Goal: Task Accomplishment & Management: Complete application form

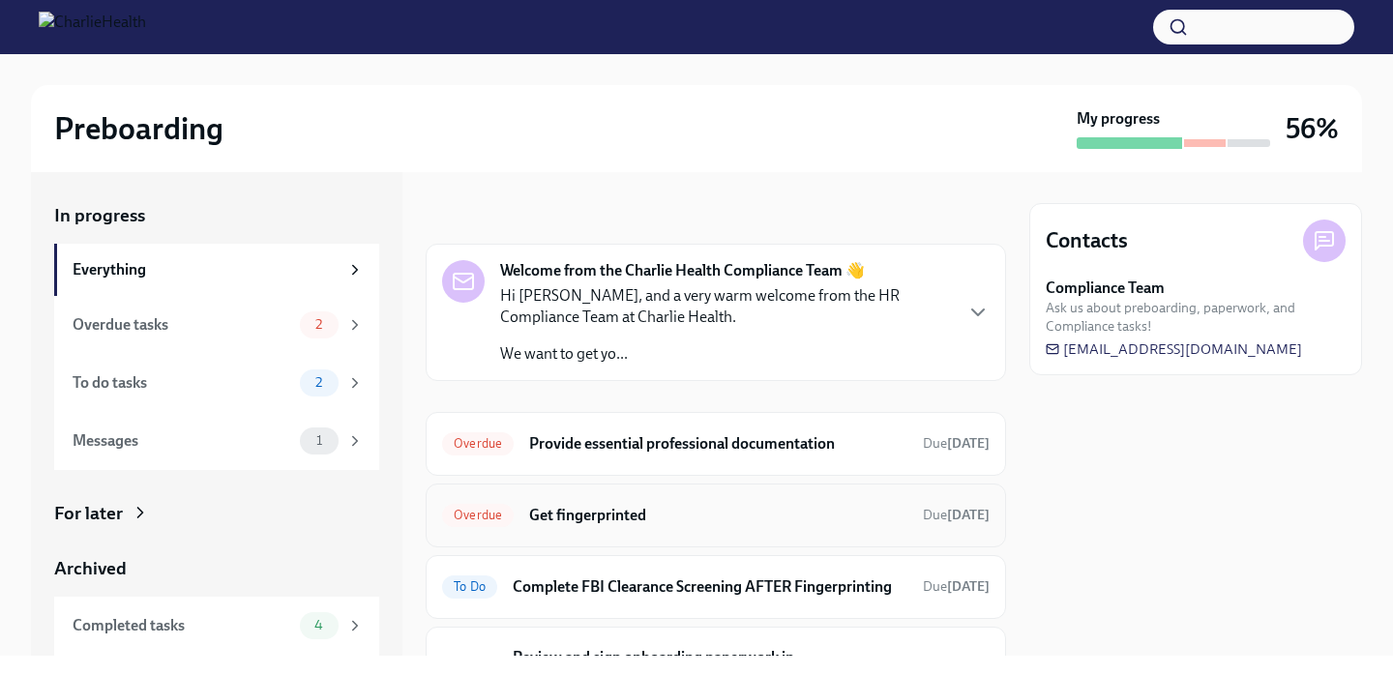
click at [578, 518] on h6 "Get fingerprinted" at bounding box center [718, 515] width 378 height 21
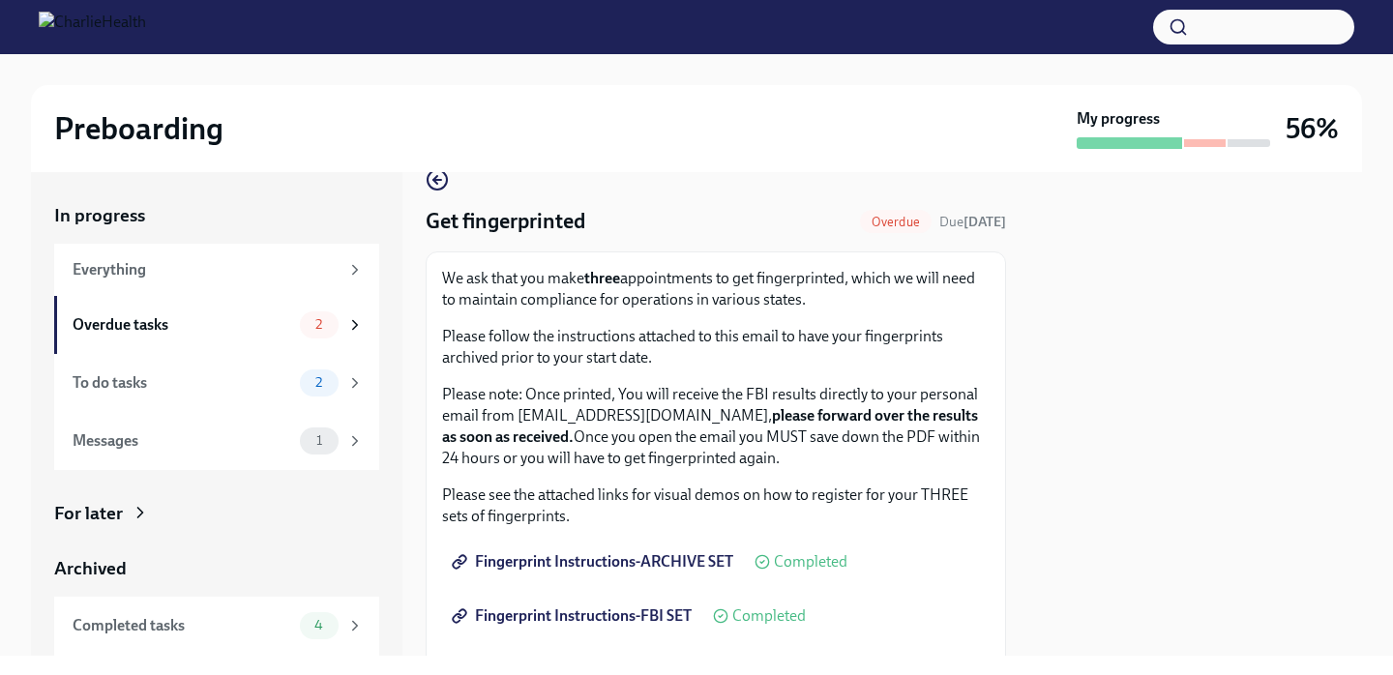
scroll to position [353, 0]
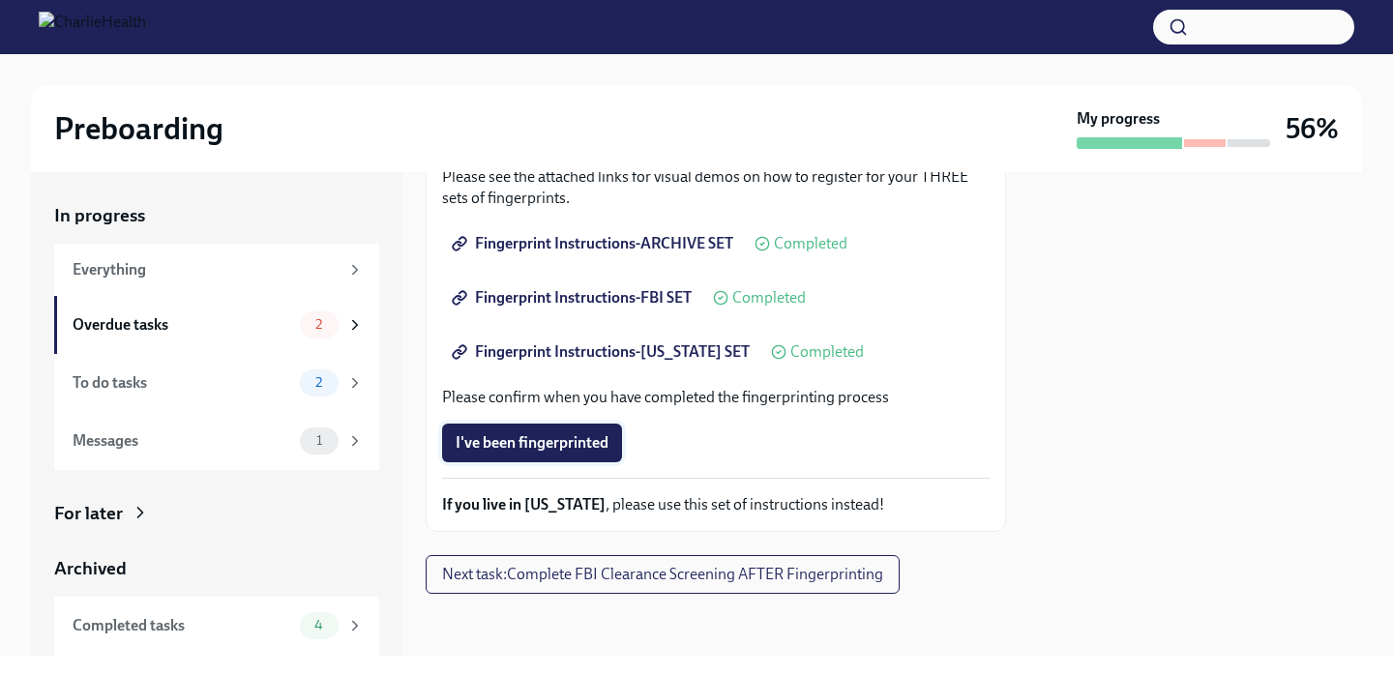
click at [582, 441] on span "I've been fingerprinted" at bounding box center [532, 442] width 153 height 19
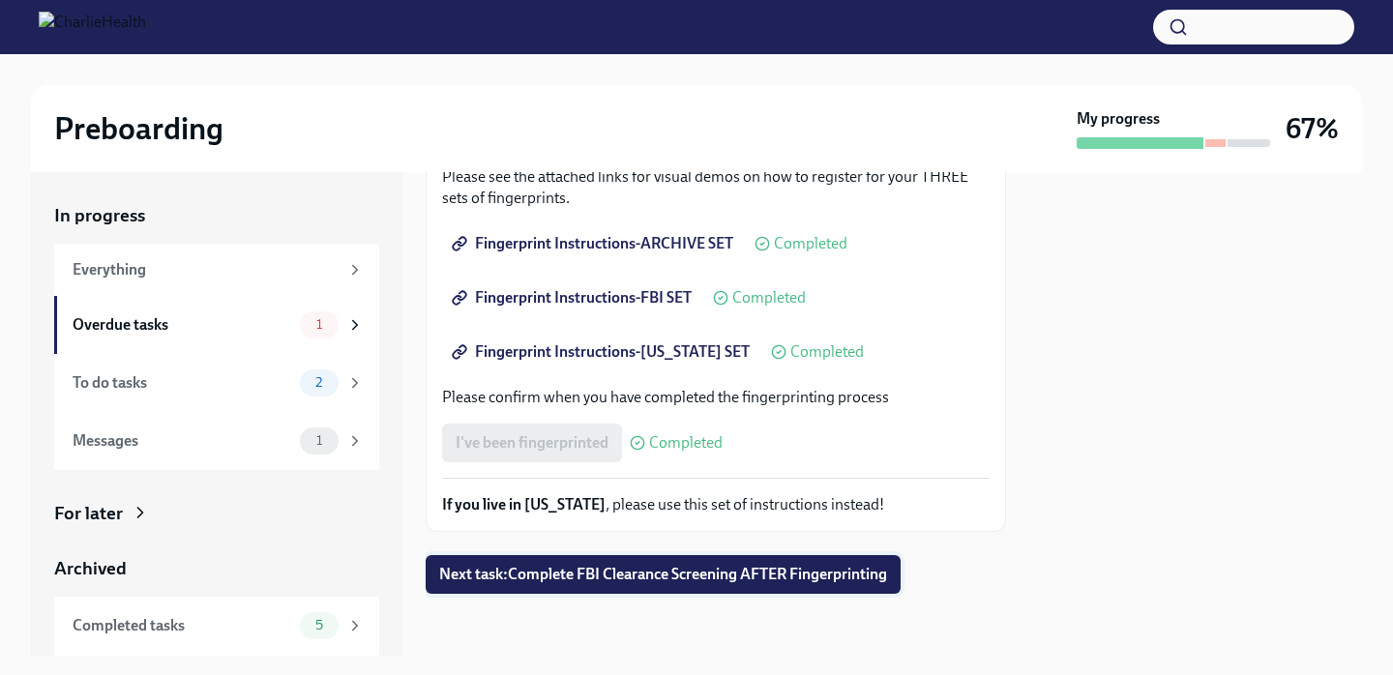
click at [640, 574] on span "Next task : Complete FBI Clearance Screening AFTER Fingerprinting" at bounding box center [663, 574] width 448 height 19
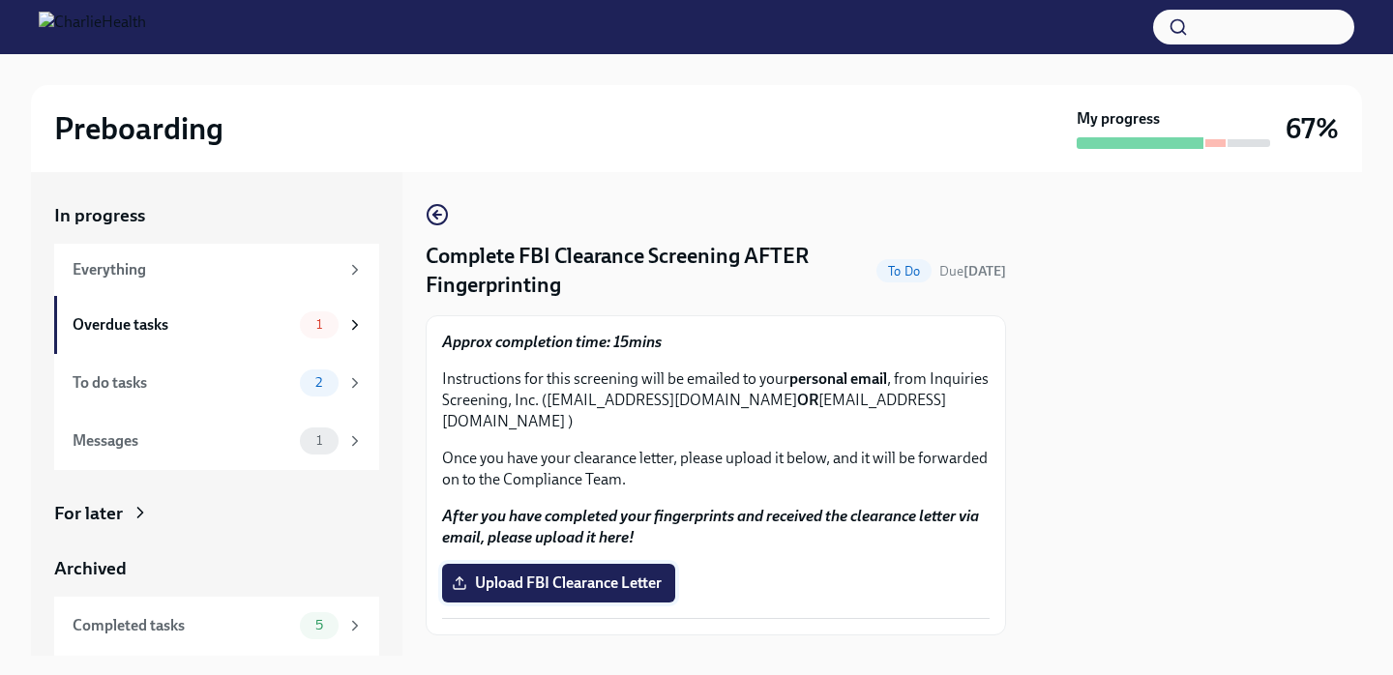
click at [626, 574] on span "Upload FBI Clearance Letter" at bounding box center [559, 583] width 206 height 19
click at [0, 0] on input "Upload FBI Clearance Letter" at bounding box center [0, 0] width 0 height 0
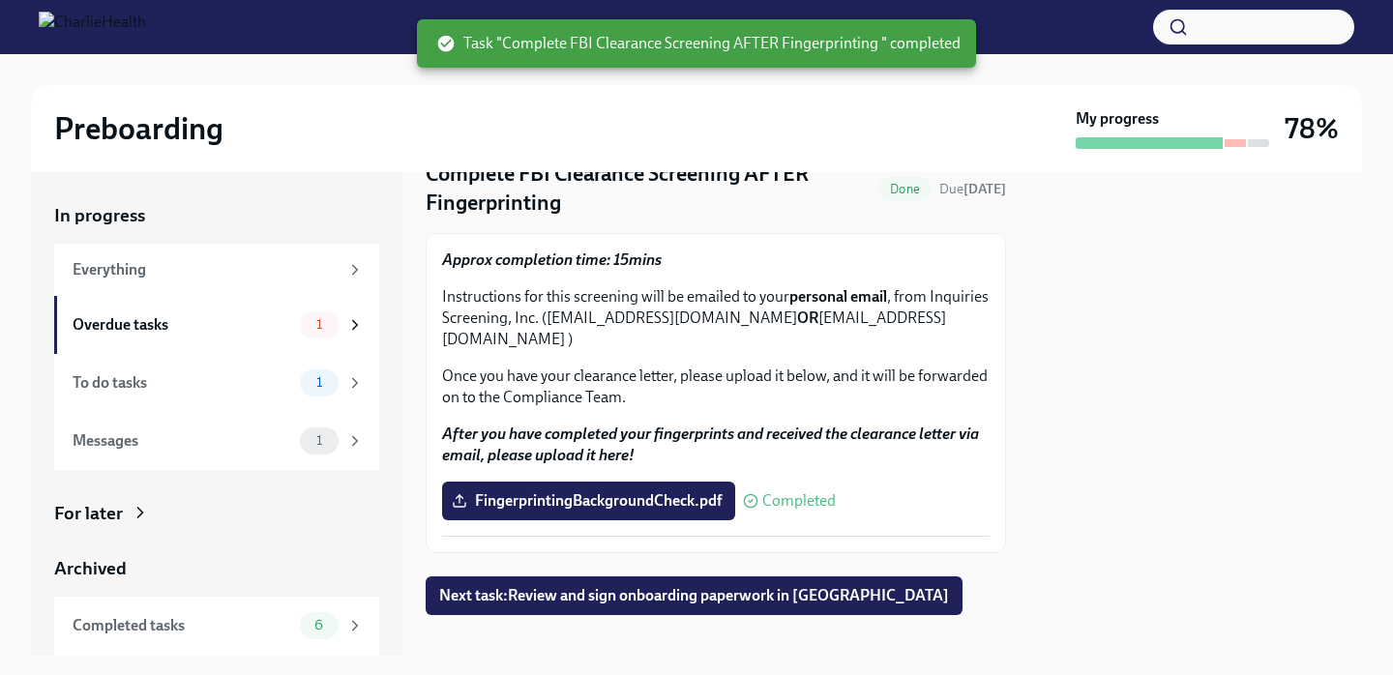
click at [736, 533] on div "Complete FBI Clearance Screening AFTER Fingerprinting Done Due today Approx com…" at bounding box center [716, 368] width 580 height 494
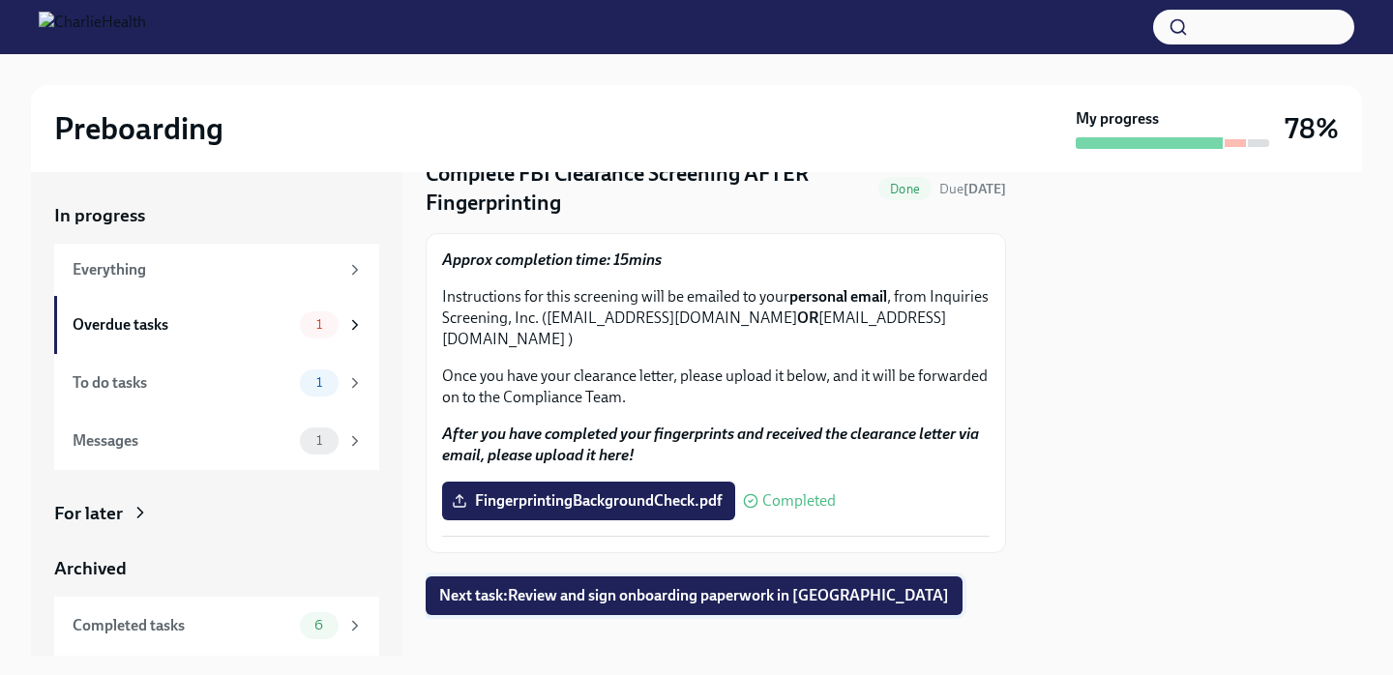
click at [770, 586] on span "Next task : Review and sign onboarding paperwork in [GEOGRAPHIC_DATA]" at bounding box center [694, 595] width 510 height 19
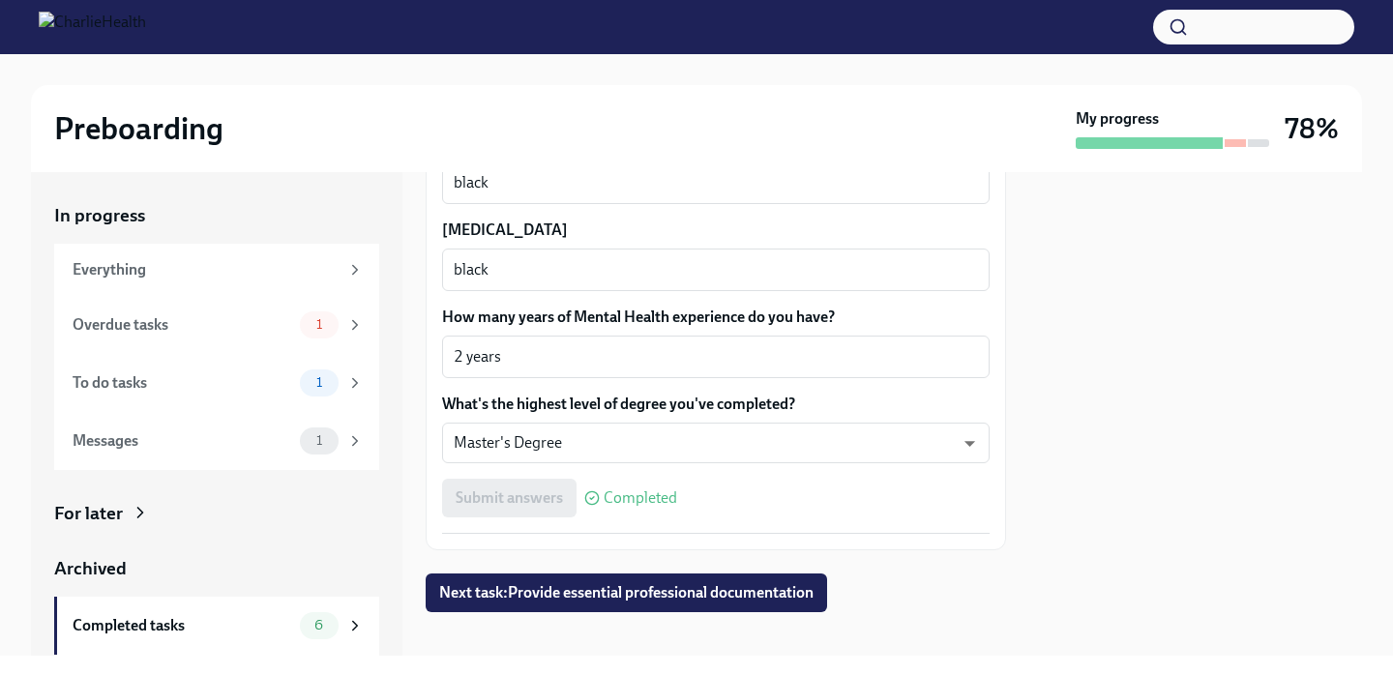
scroll to position [1871, 0]
click at [350, 266] on icon at bounding box center [354, 269] width 17 height 17
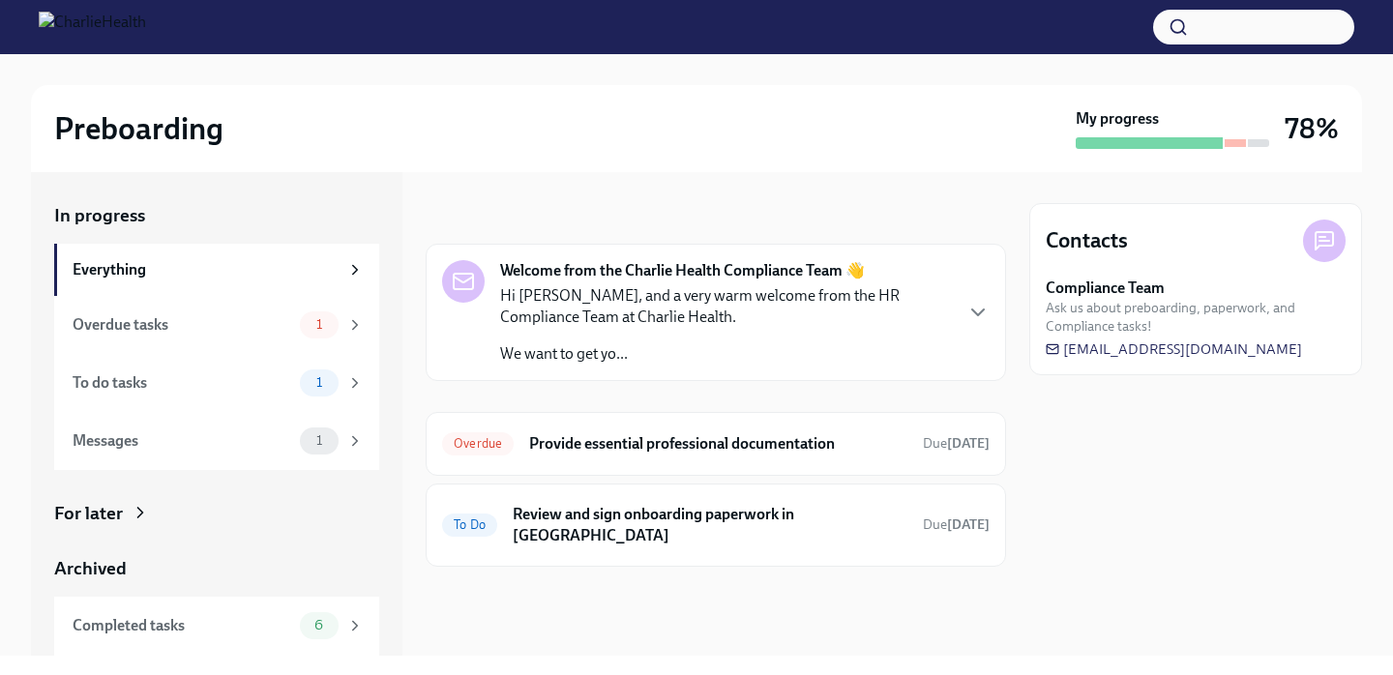
click at [722, 363] on p "We want to get yo..." at bounding box center [725, 353] width 451 height 21
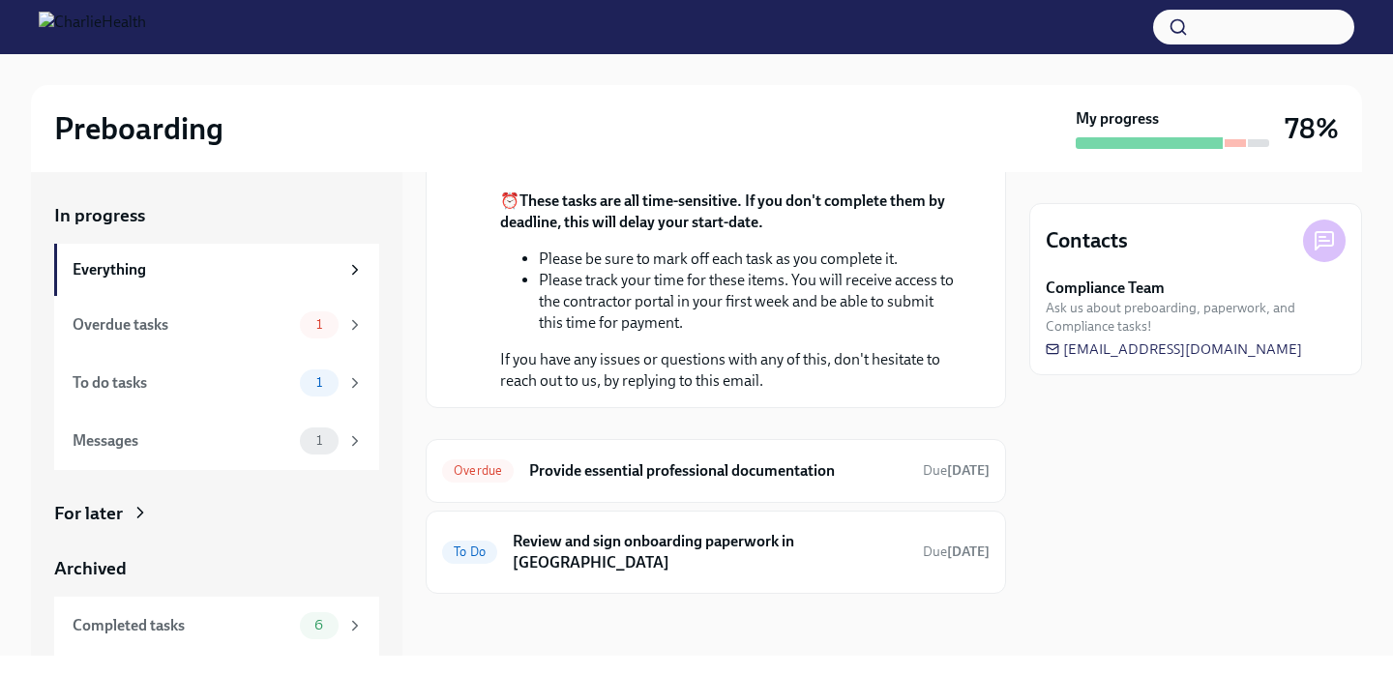
scroll to position [404, 0]
click at [871, 482] on h6 "Provide essential professional documentation" at bounding box center [718, 470] width 378 height 21
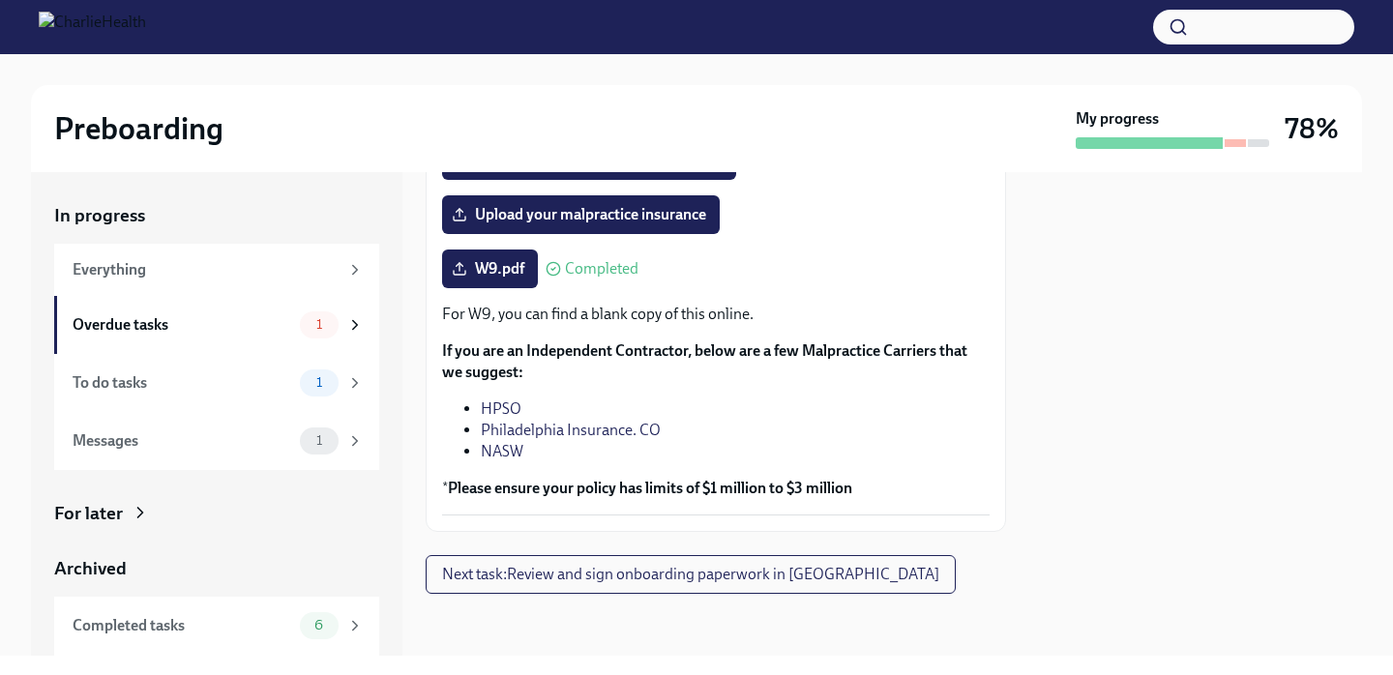
scroll to position [521, 0]
click at [785, 571] on span "Next task : Review and sign onboarding paperwork in [GEOGRAPHIC_DATA]" at bounding box center [690, 574] width 497 height 19
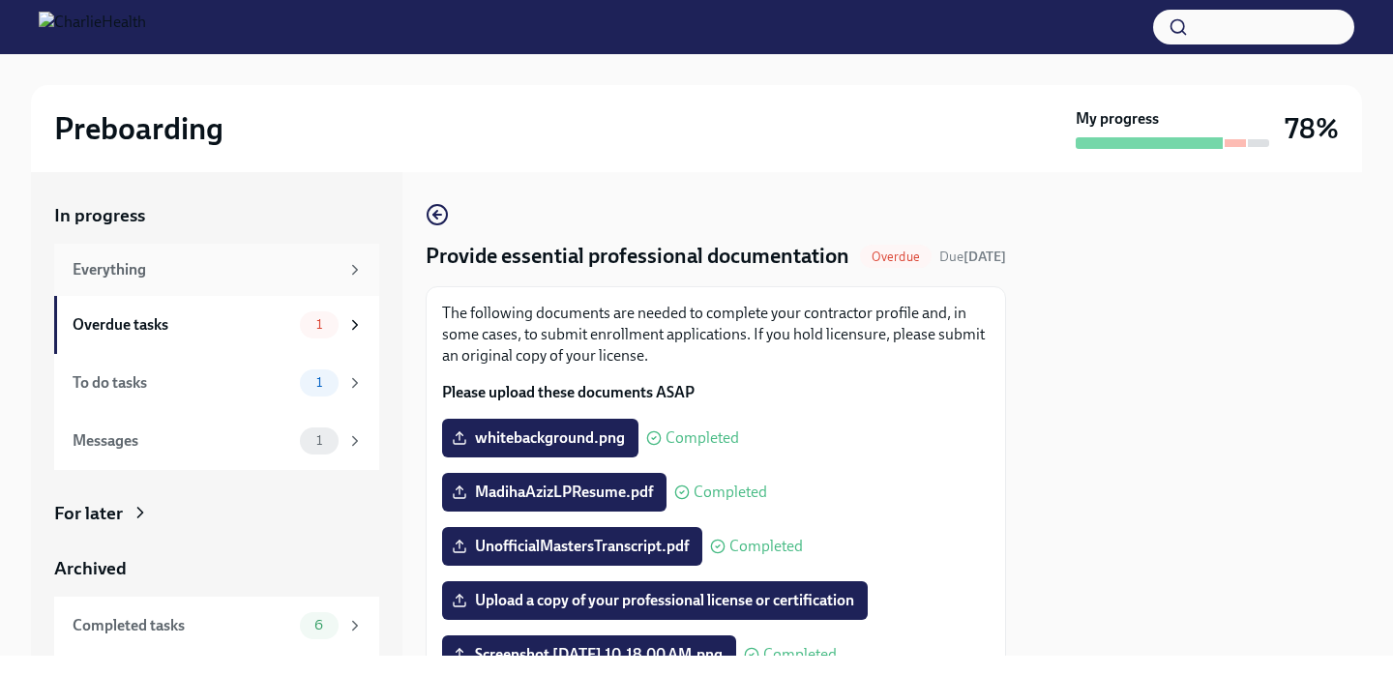
click at [135, 276] on div "Everything" at bounding box center [206, 269] width 266 height 21
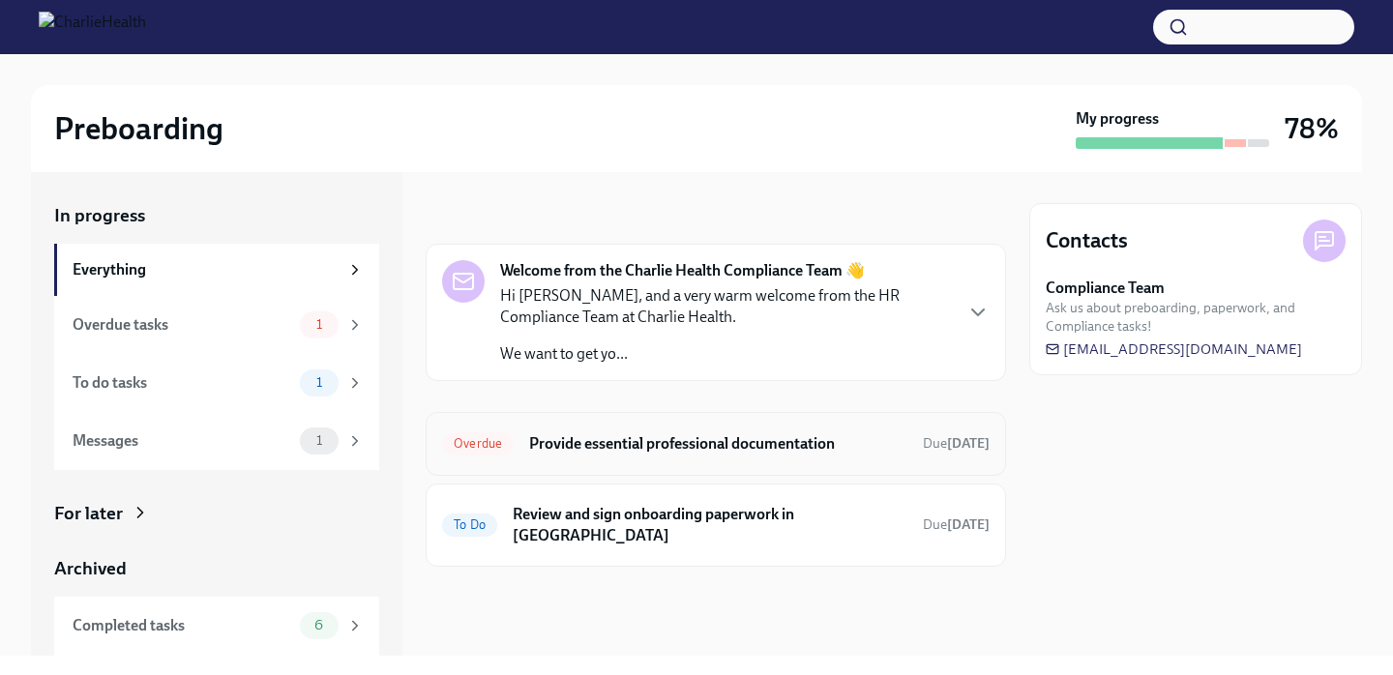
click at [712, 456] on div "Overdue Provide essential professional documentation Due [DATE]" at bounding box center [715, 443] width 547 height 31
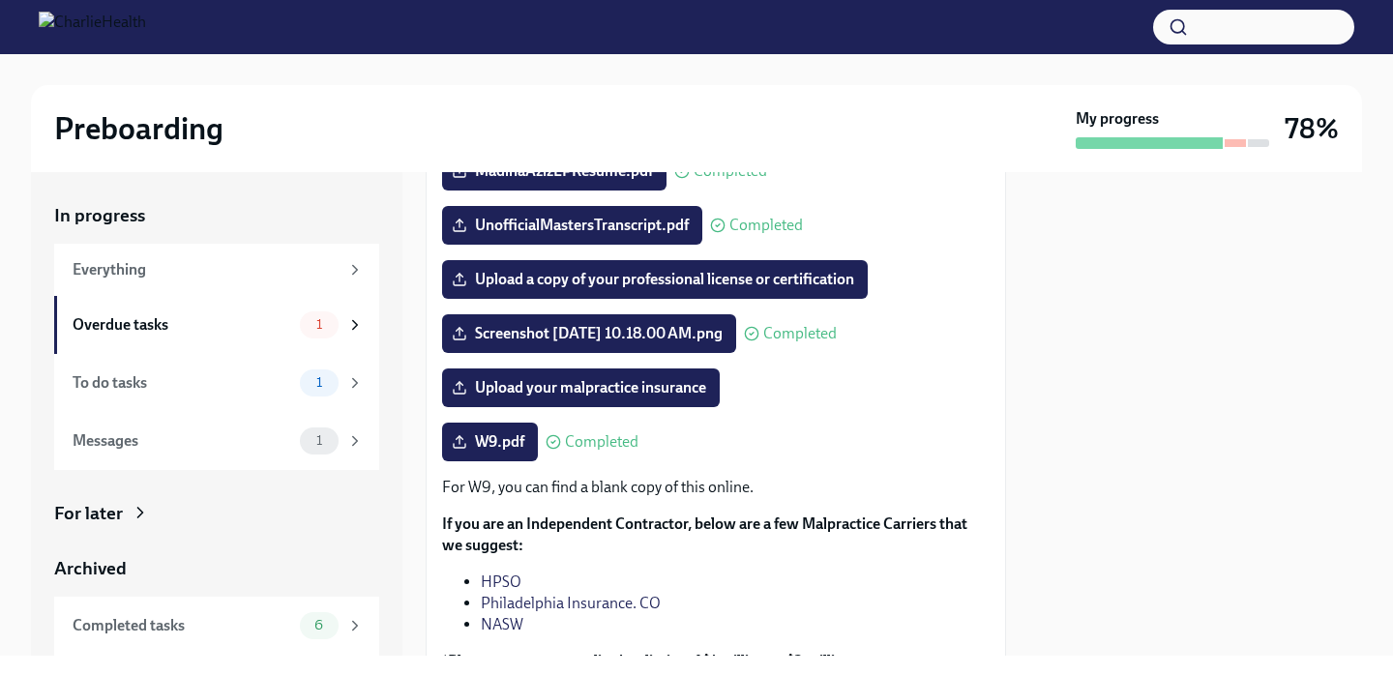
scroll to position [523, 0]
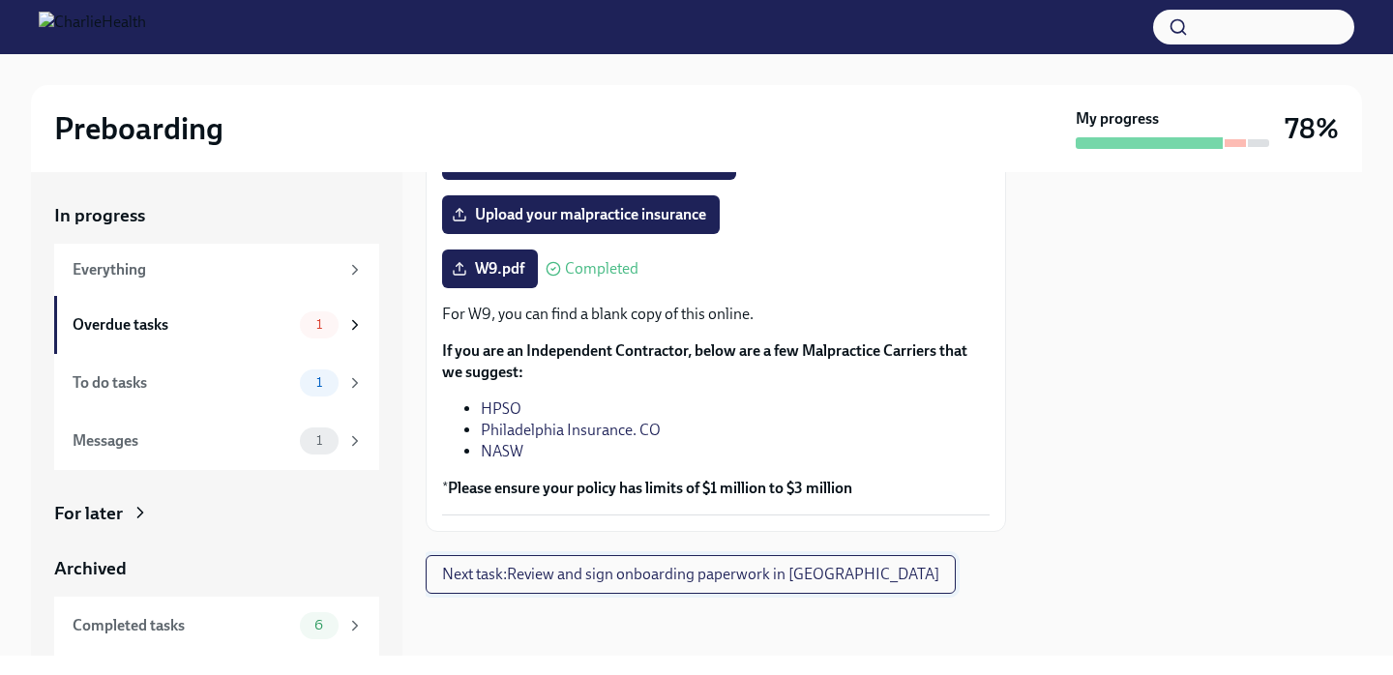
click at [661, 574] on span "Next task : Review and sign onboarding paperwork in [GEOGRAPHIC_DATA]" at bounding box center [690, 574] width 497 height 19
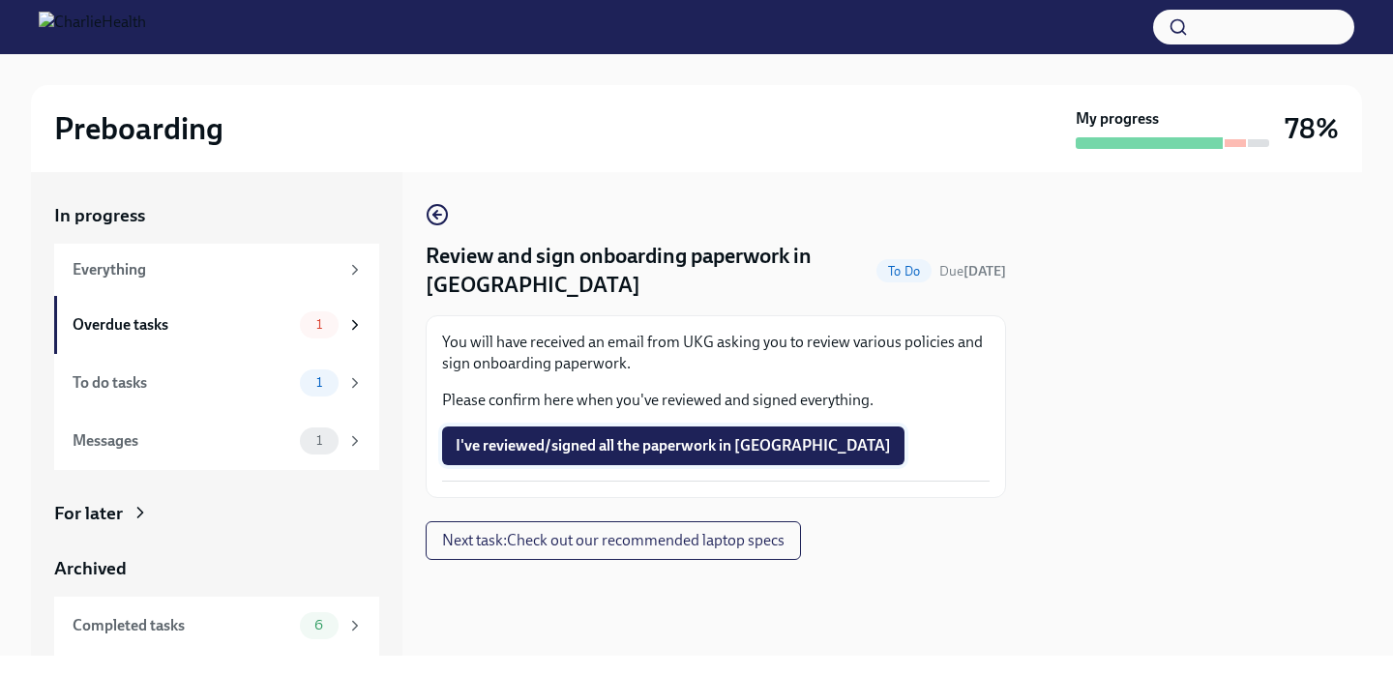
click at [713, 436] on span "I've reviewed/signed all the paperwork in [GEOGRAPHIC_DATA]" at bounding box center [673, 445] width 435 height 19
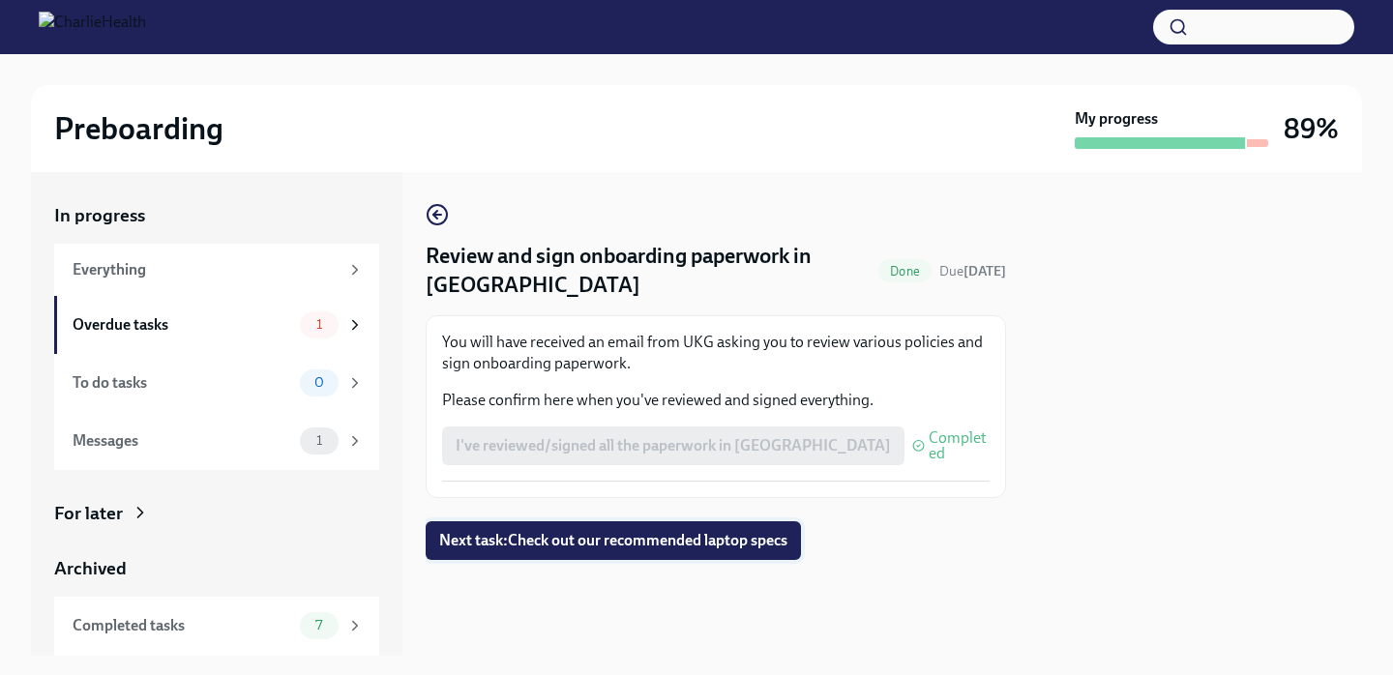
click at [662, 531] on span "Next task : Check out our recommended laptop specs" at bounding box center [613, 540] width 348 height 19
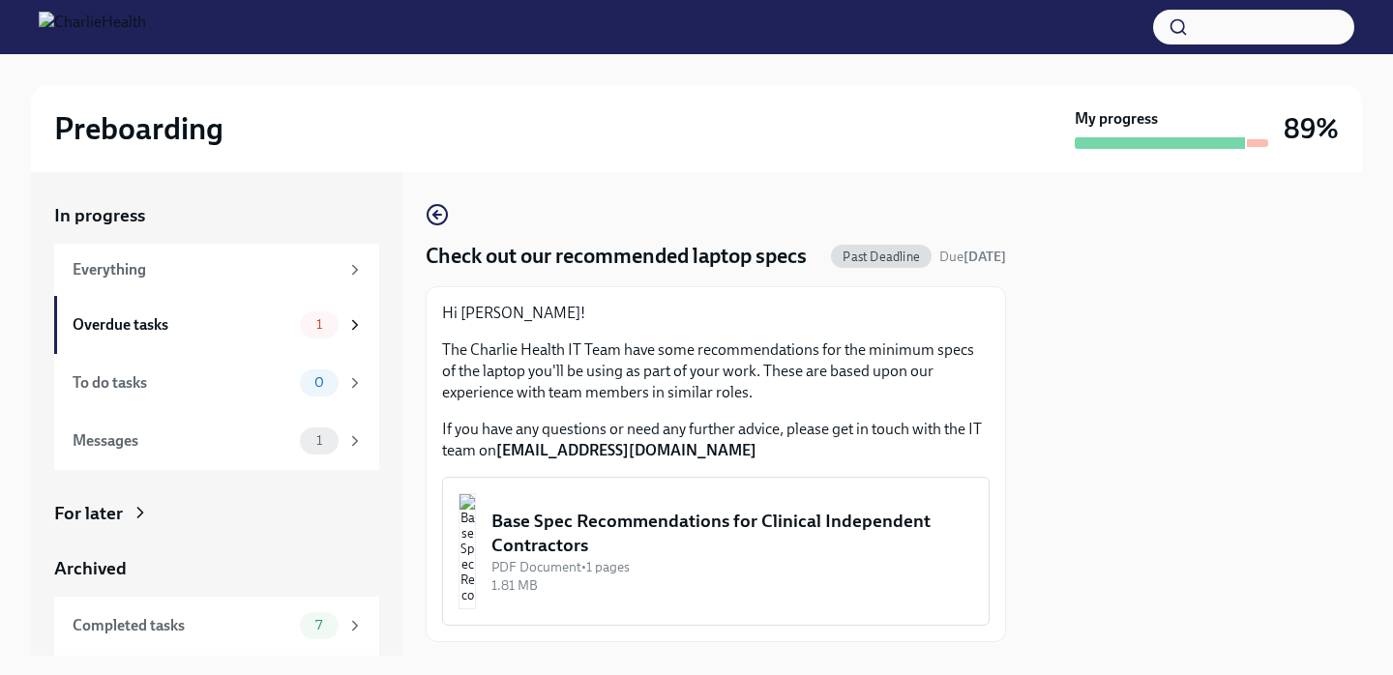
scroll to position [77, 0]
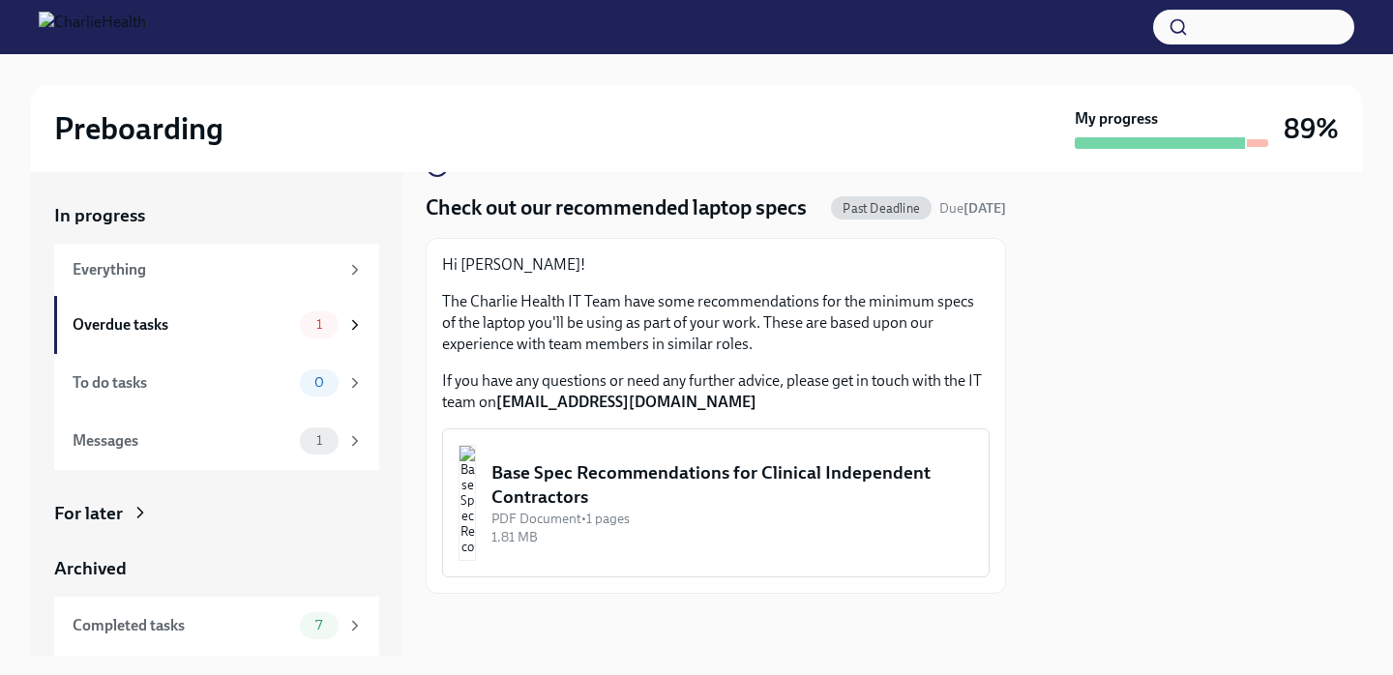
click at [662, 509] on div "Base Spec Recommendations for Clinical Independent Contractors" at bounding box center [732, 484] width 482 height 49
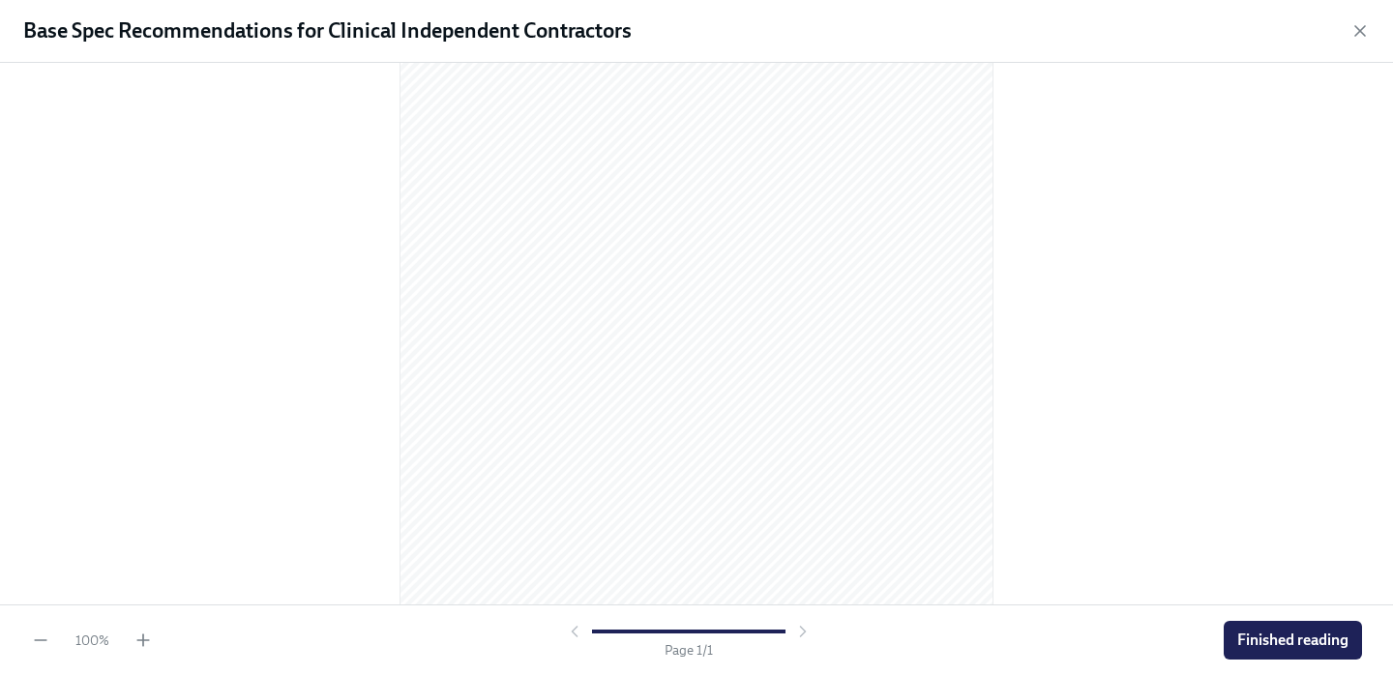
scroll to position [91, 0]
click at [1276, 636] on span "Finished reading" at bounding box center [1292, 640] width 111 height 19
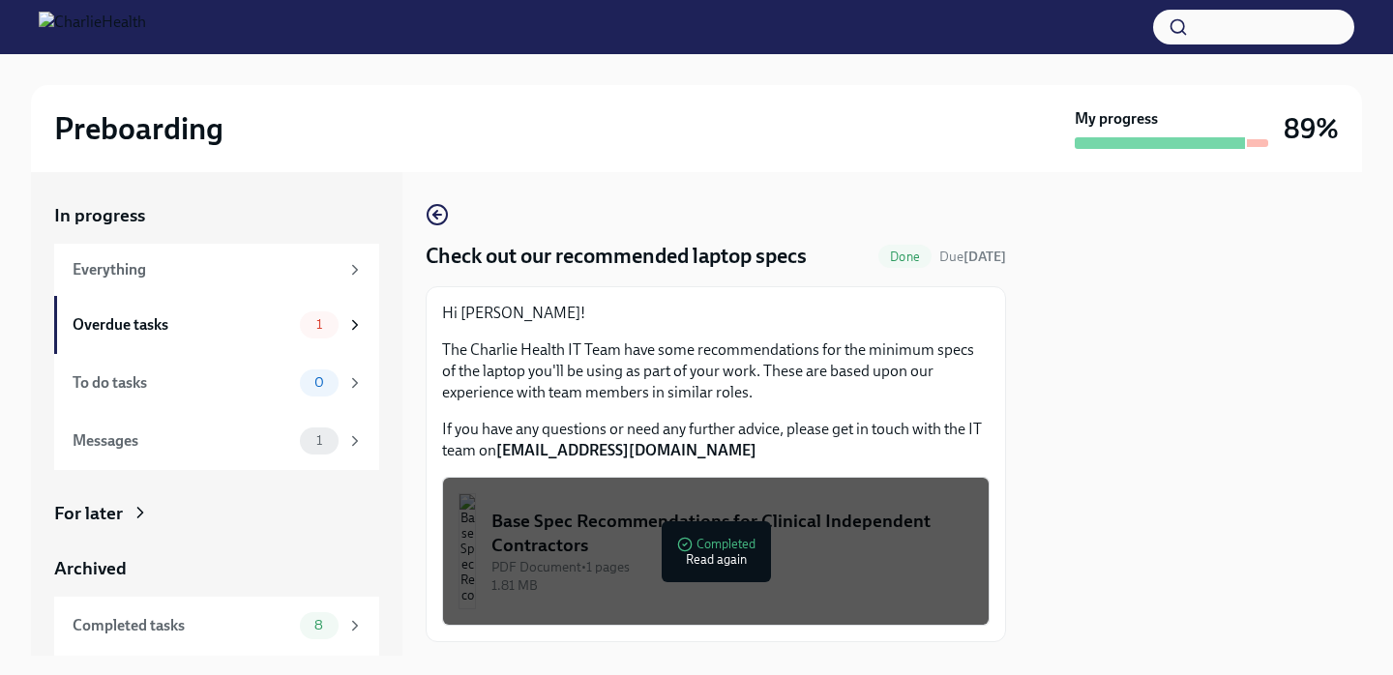
scroll to position [48, 0]
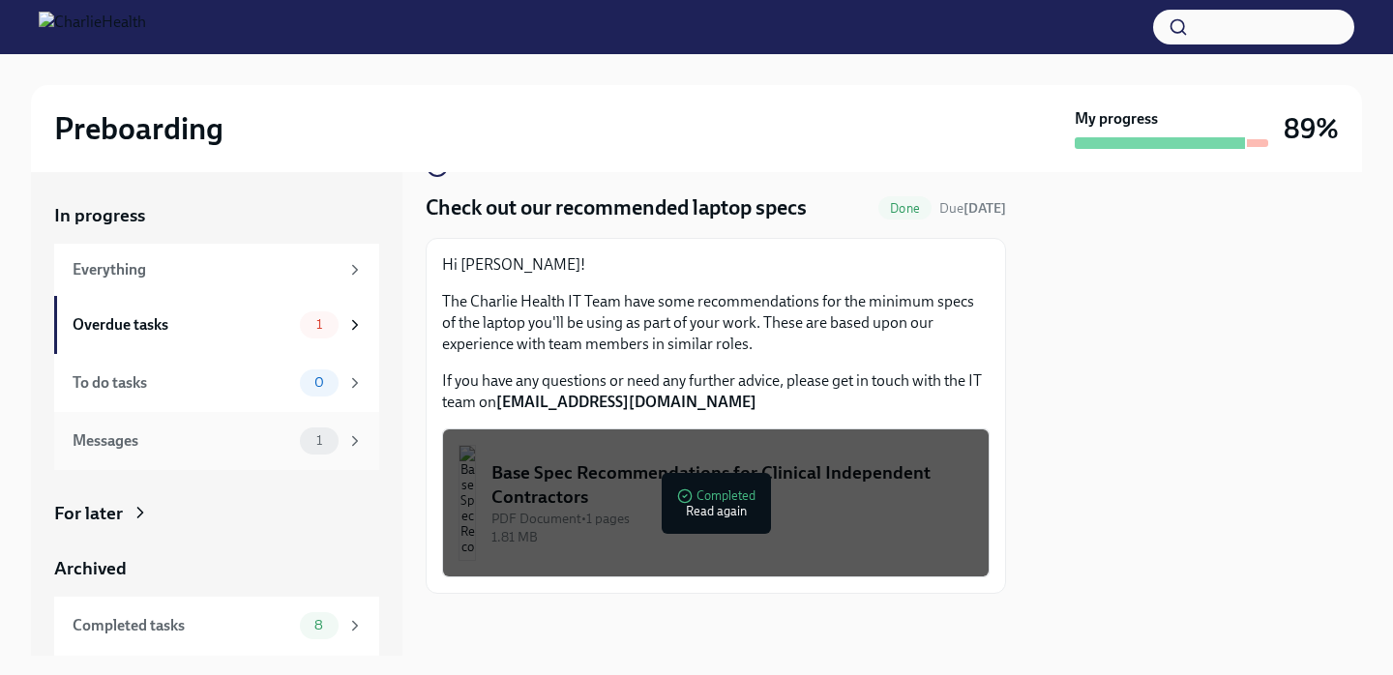
click at [300, 451] on div "1" at bounding box center [332, 440] width 64 height 27
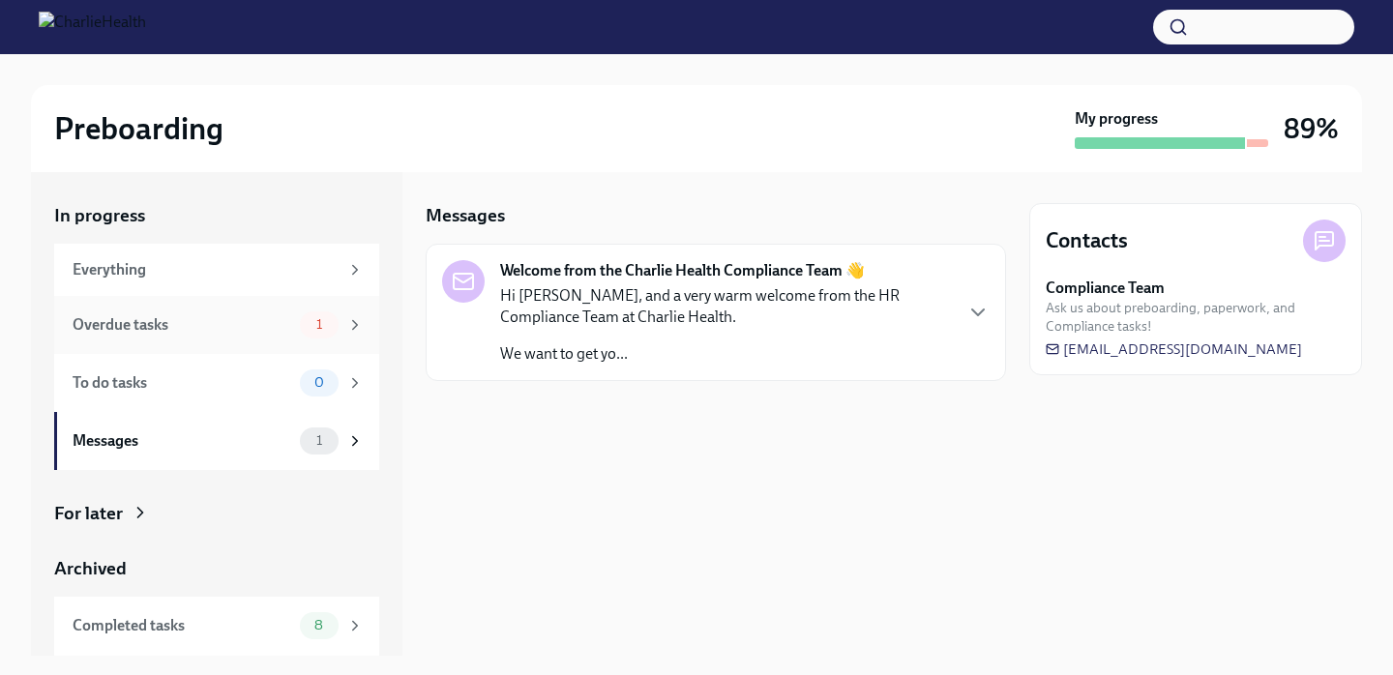
click at [298, 330] on div "Overdue tasks 1" at bounding box center [218, 324] width 291 height 27
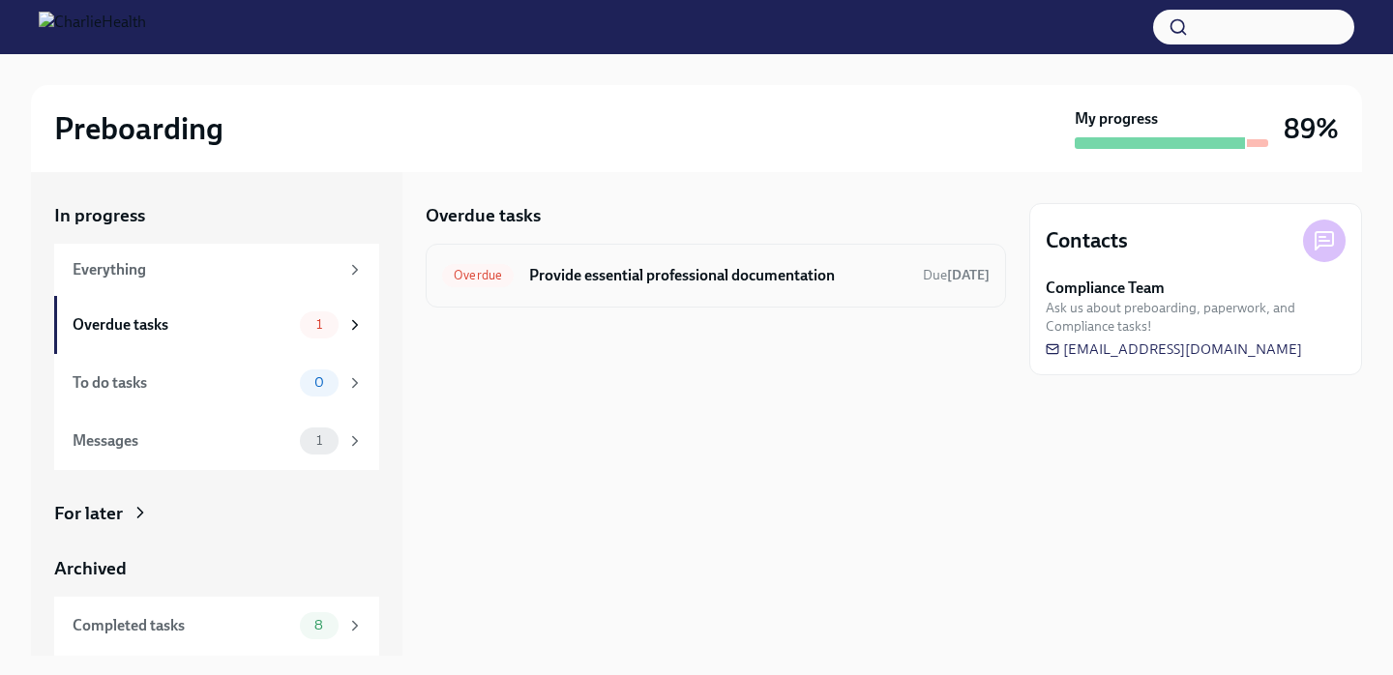
click at [600, 292] on div "Overdue Provide essential professional documentation Due [DATE]" at bounding box center [716, 276] width 580 height 64
click at [629, 273] on h6 "Provide essential professional documentation" at bounding box center [718, 275] width 378 height 21
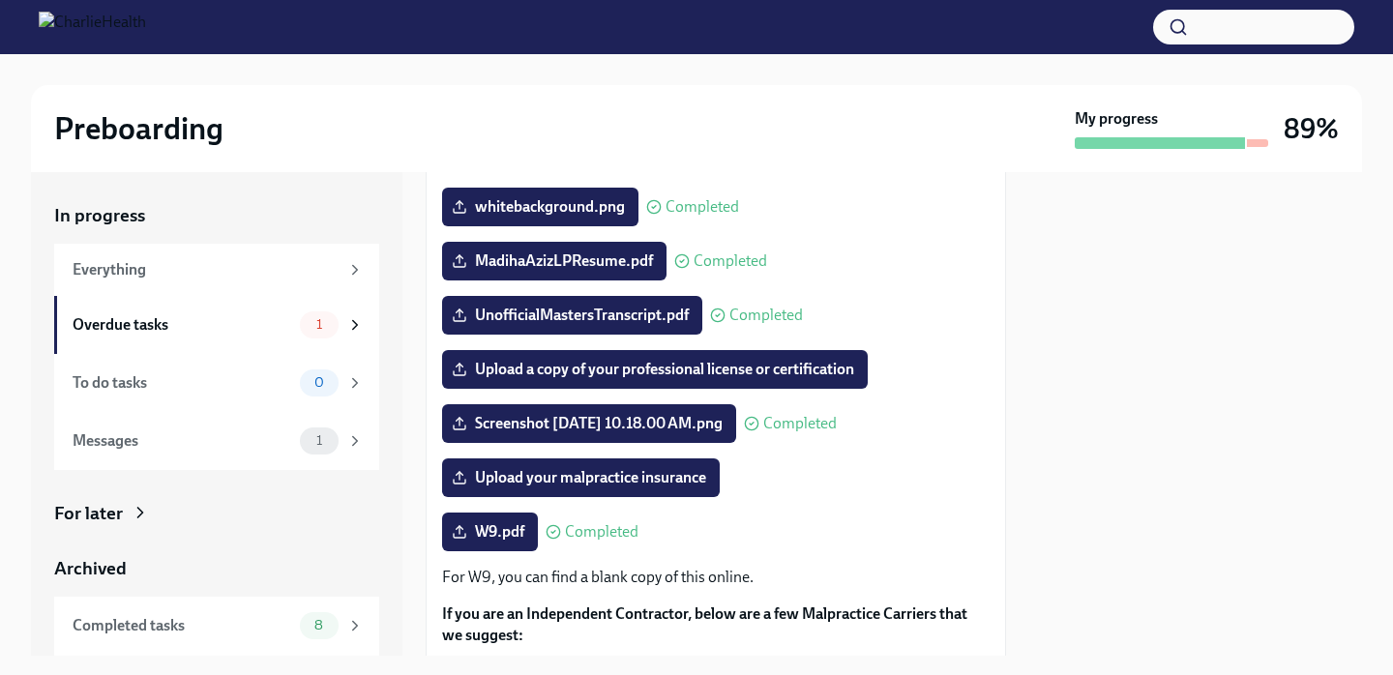
scroll to position [257, 0]
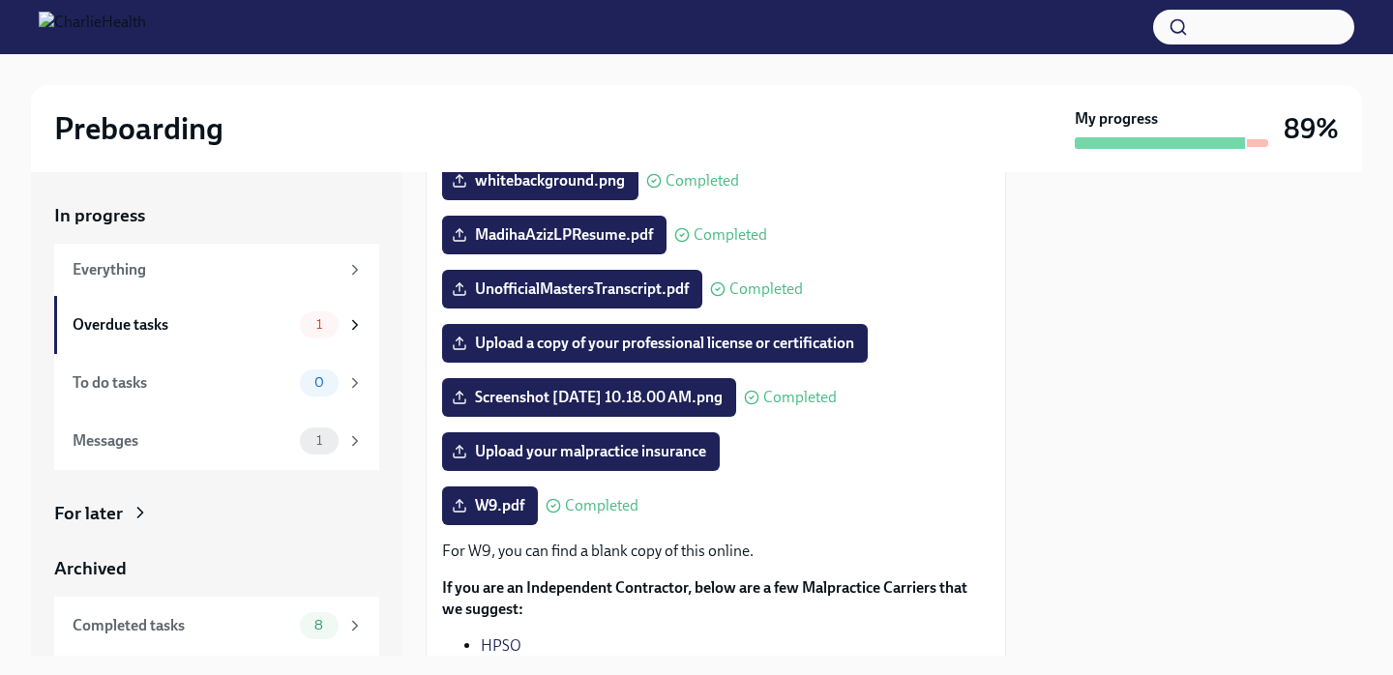
click at [629, 245] on span "MadihaAzizLPResume.pdf" at bounding box center [554, 234] width 197 height 19
click at [0, 0] on input "MadihaAzizLPResume.pdf" at bounding box center [0, 0] width 0 height 0
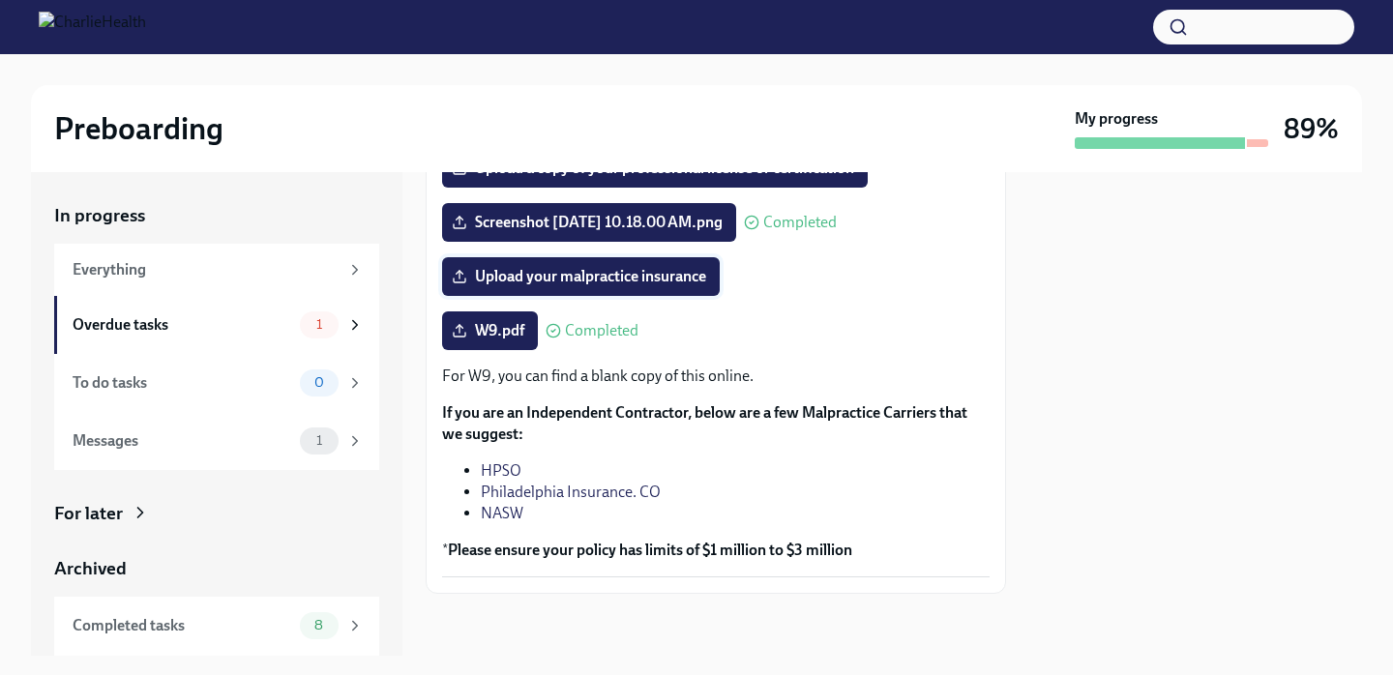
scroll to position [460, 0]
click at [606, 282] on span "Upload your malpractice insurance" at bounding box center [581, 276] width 250 height 19
click at [0, 0] on input "Upload your malpractice insurance" at bounding box center [0, 0] width 0 height 0
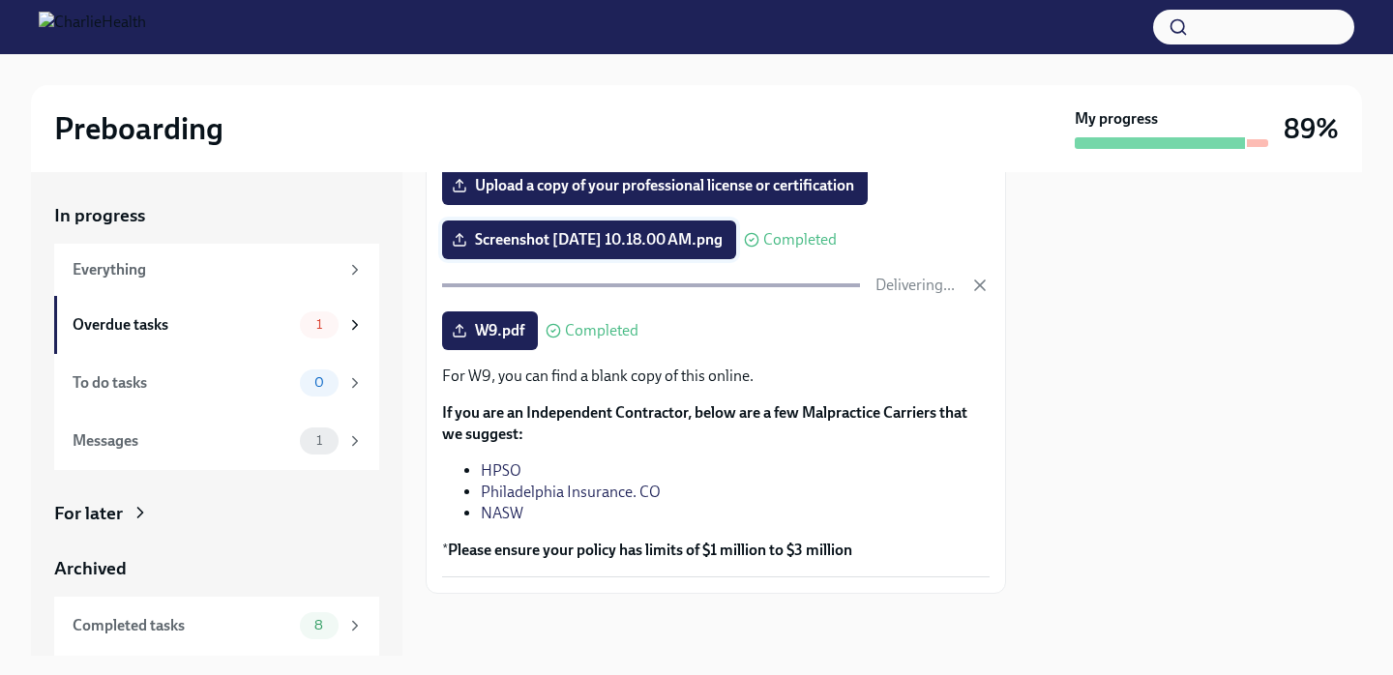
click at [534, 244] on span "Screenshot [DATE] 10.18.00 AM.png" at bounding box center [589, 239] width 267 height 19
click at [0, 0] on input "Screenshot [DATE] 10.18.00 AM.png" at bounding box center [0, 0] width 0 height 0
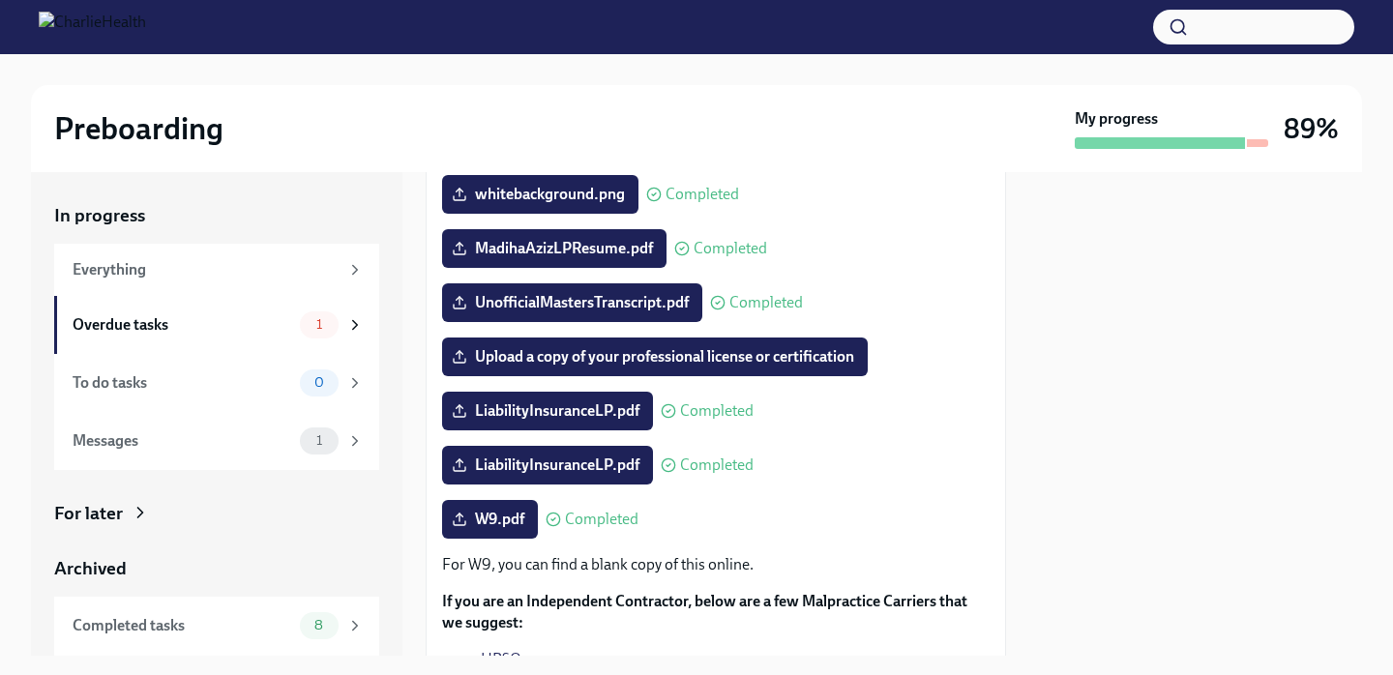
scroll to position [225, 0]
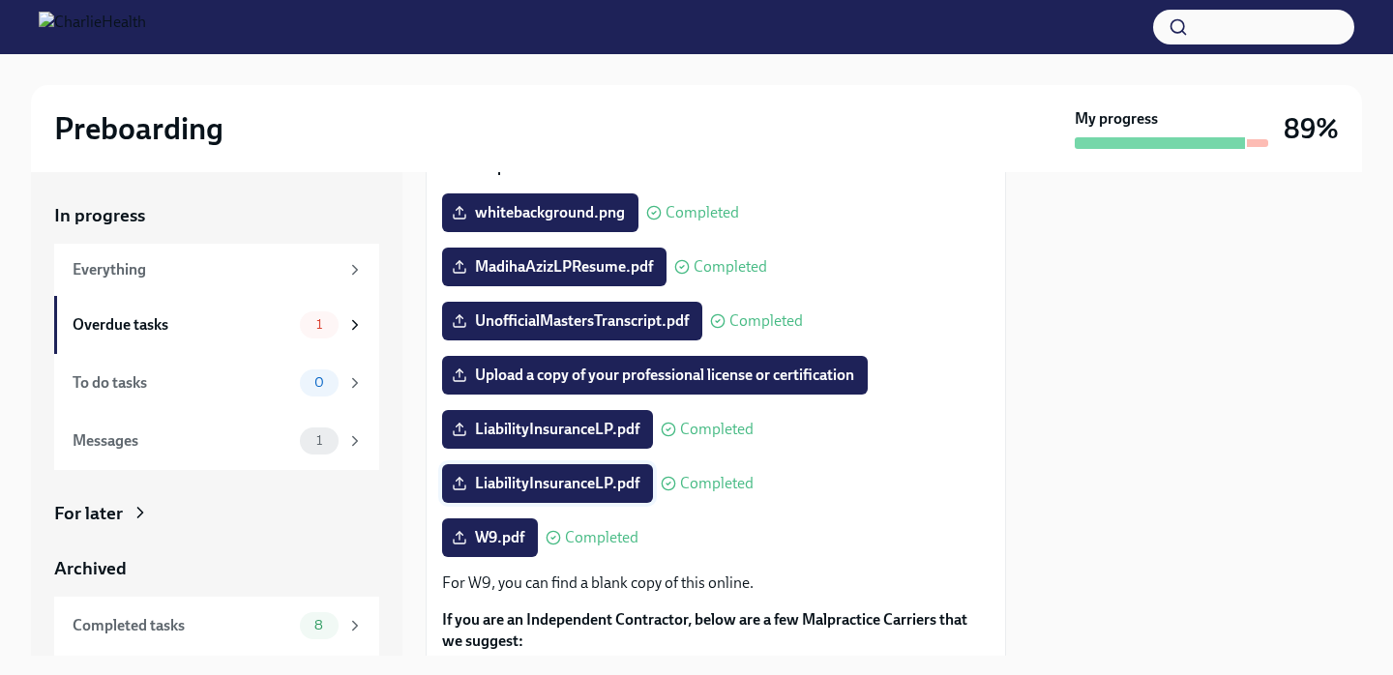
click at [608, 493] on span "LiabilityInsuranceLP.pdf" at bounding box center [548, 483] width 184 height 19
click at [0, 0] on input "LiabilityInsuranceLP.pdf" at bounding box center [0, 0] width 0 height 0
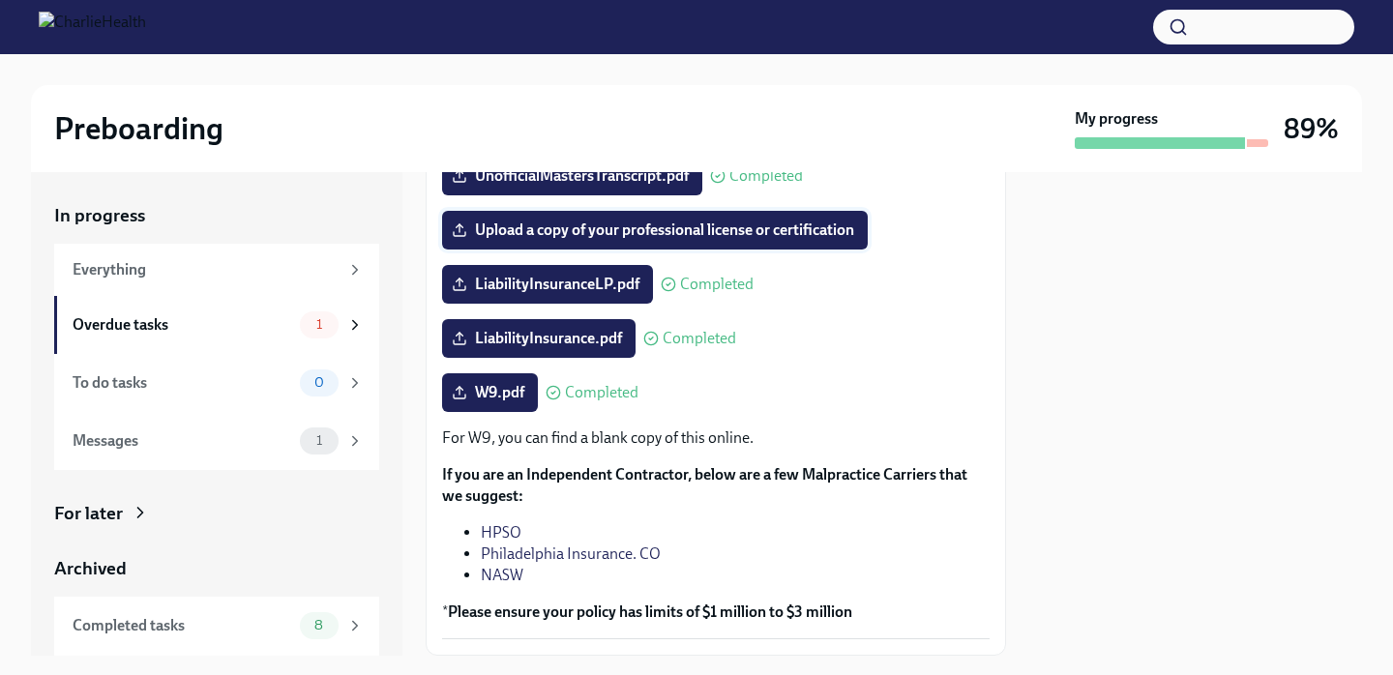
scroll to position [371, 0]
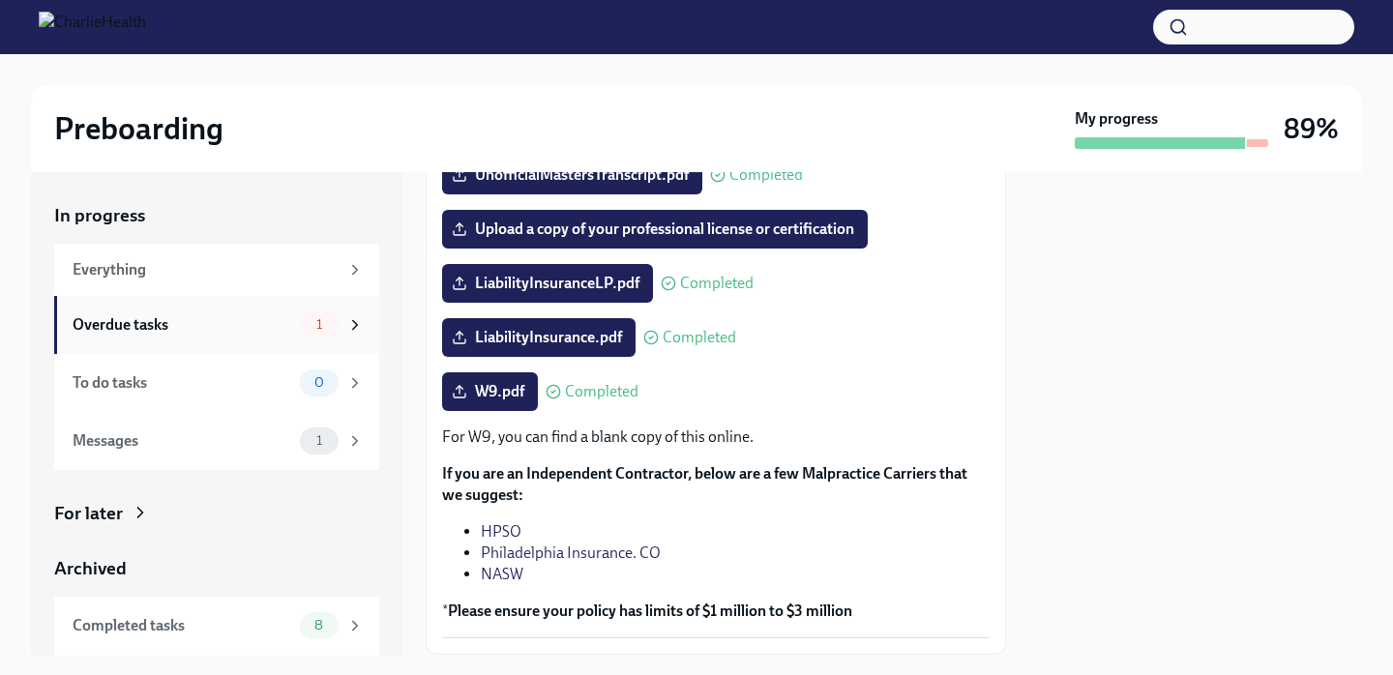
click at [340, 313] on div "1" at bounding box center [332, 324] width 64 height 27
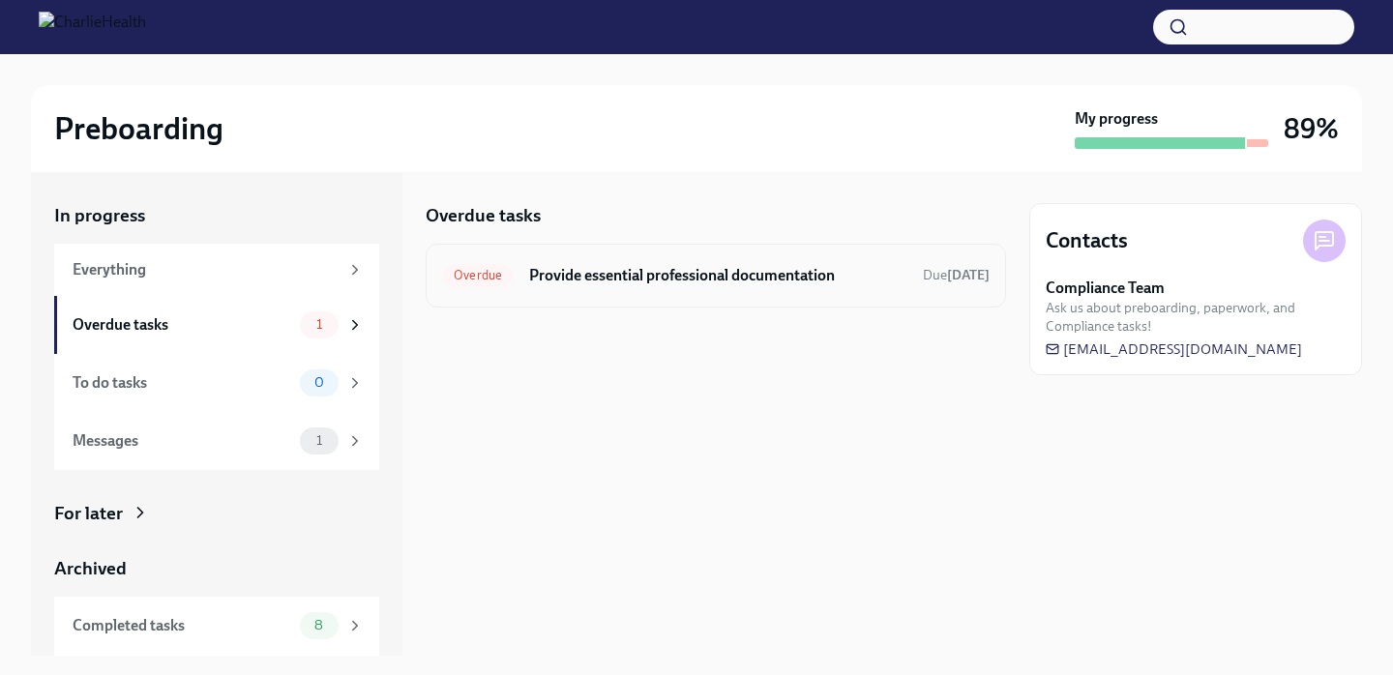
click at [631, 285] on h6 "Provide essential professional documentation" at bounding box center [718, 275] width 378 height 21
